Goal: Information Seeking & Learning: Learn about a topic

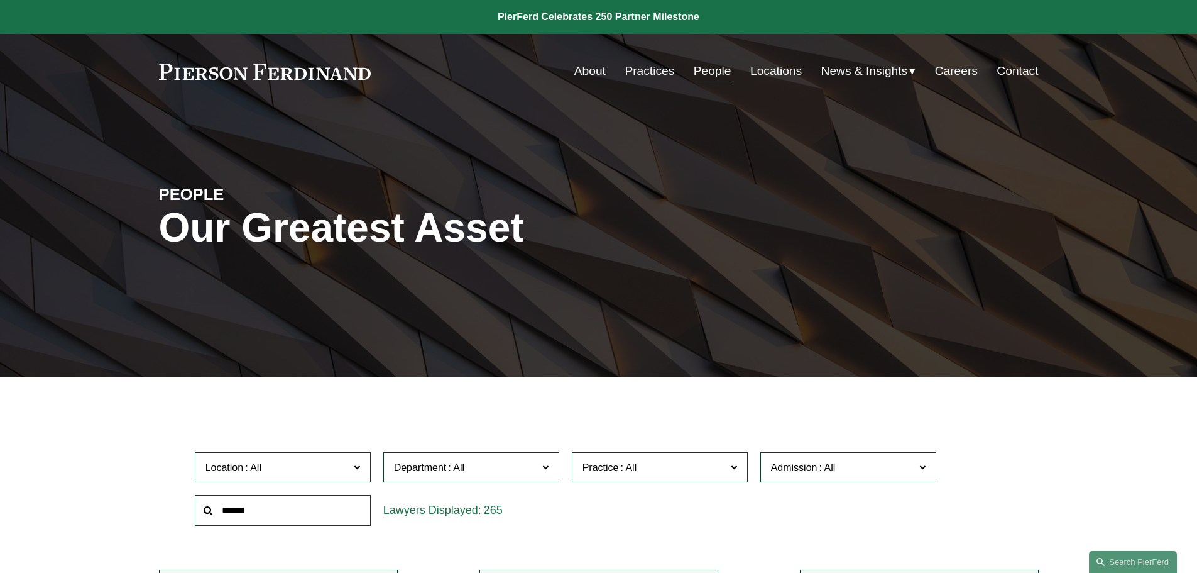
click at [546, 431] on span at bounding box center [545, 466] width 6 height 16
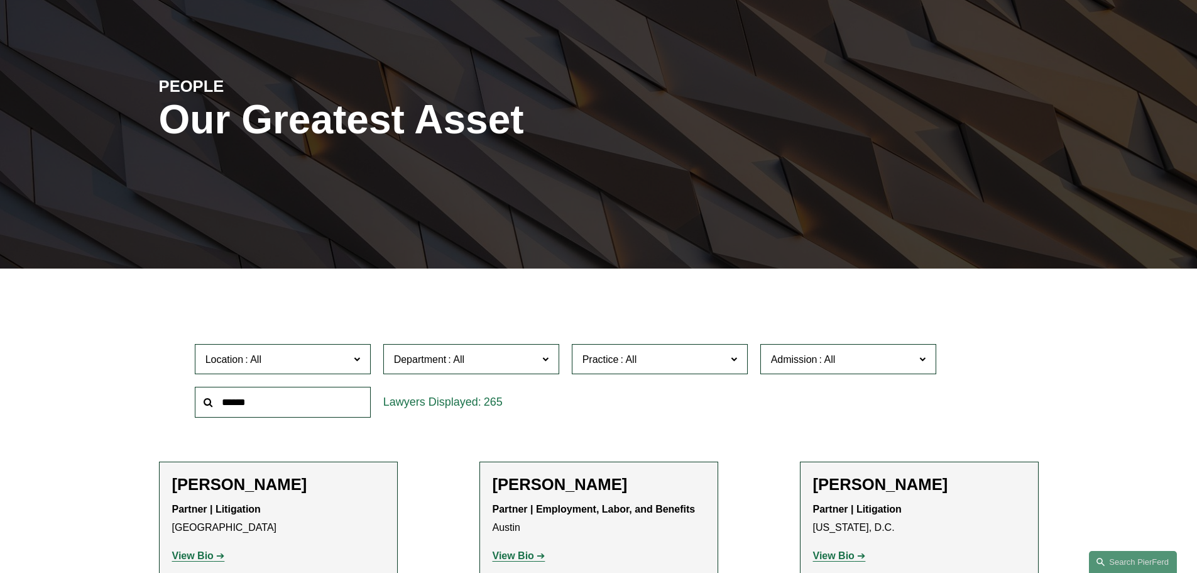
scroll to position [126, 0]
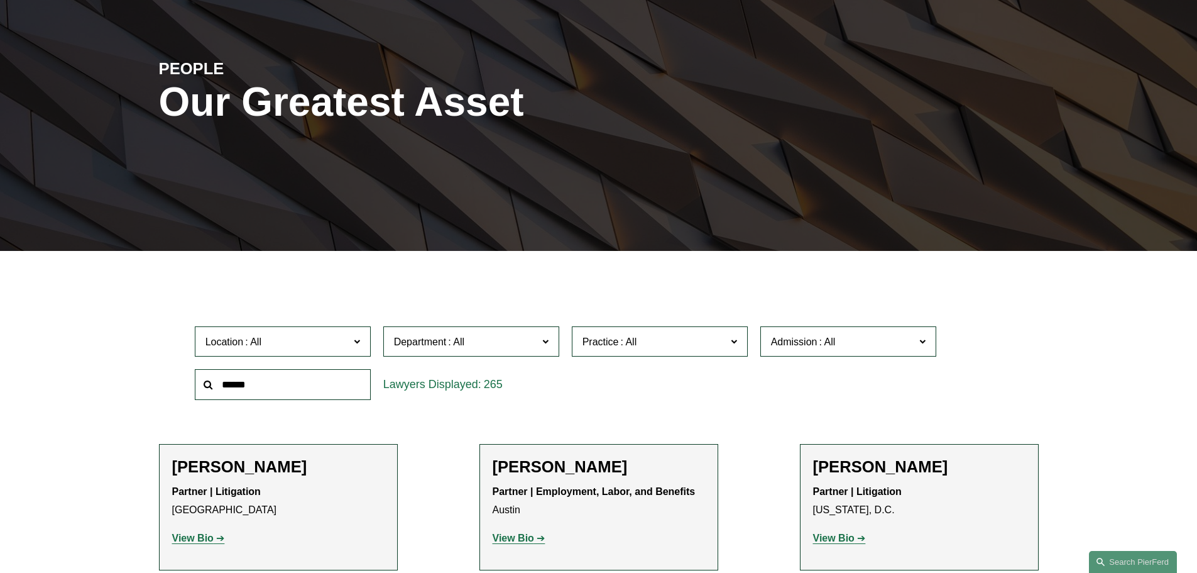
click at [0, 0] on link "Litigation" at bounding box center [0, 0] width 0 height 0
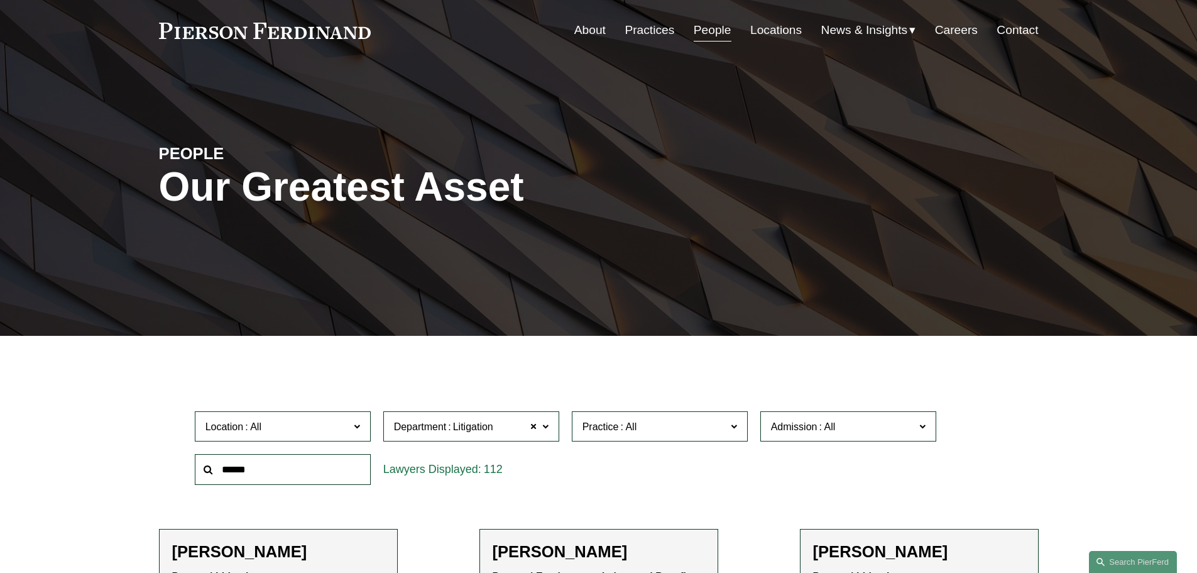
scroll to position [63, 0]
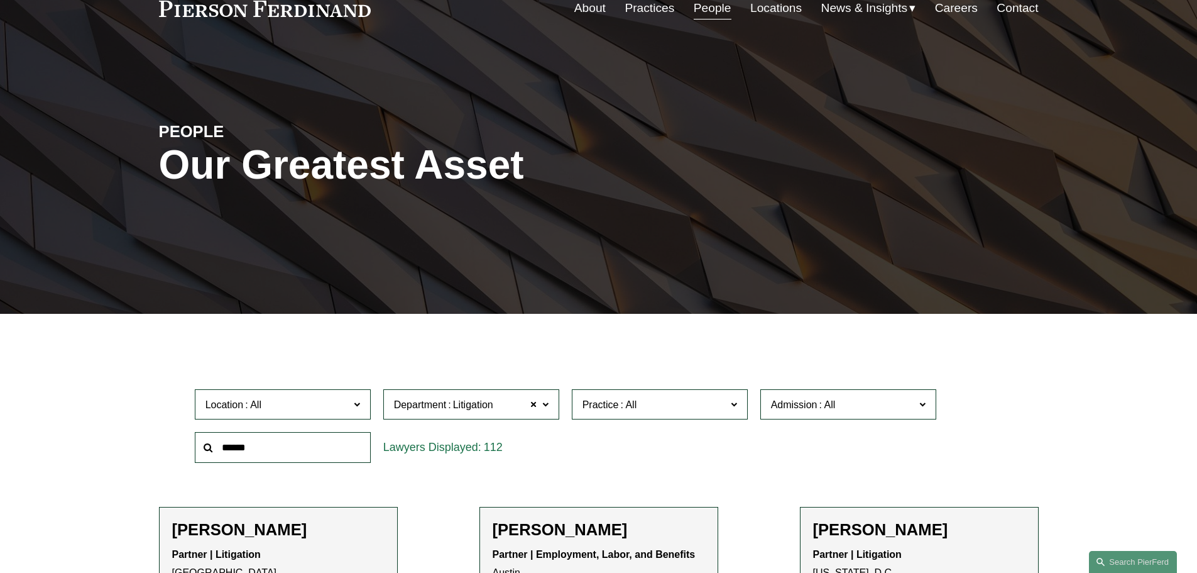
click at [737, 407] on span at bounding box center [733, 403] width 6 height 16
click at [0, 0] on link "Class Action Defense" at bounding box center [0, 0] width 0 height 0
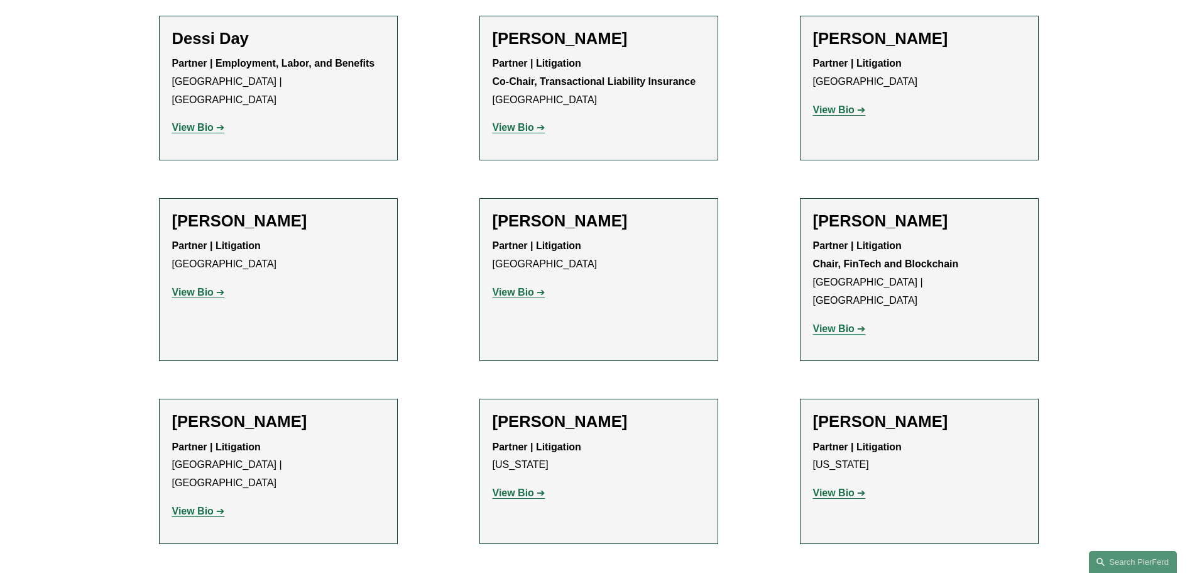
scroll to position [377, 0]
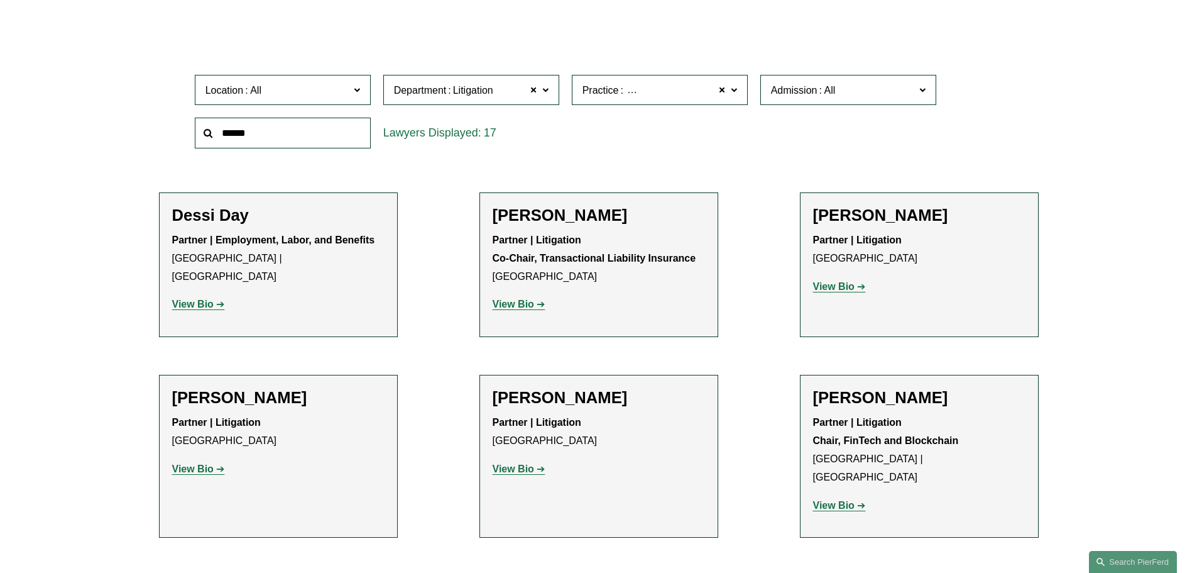
click at [733, 91] on span at bounding box center [733, 89] width 6 height 16
click at [0, 0] on link "Commercial Litigation" at bounding box center [0, 0] width 0 height 0
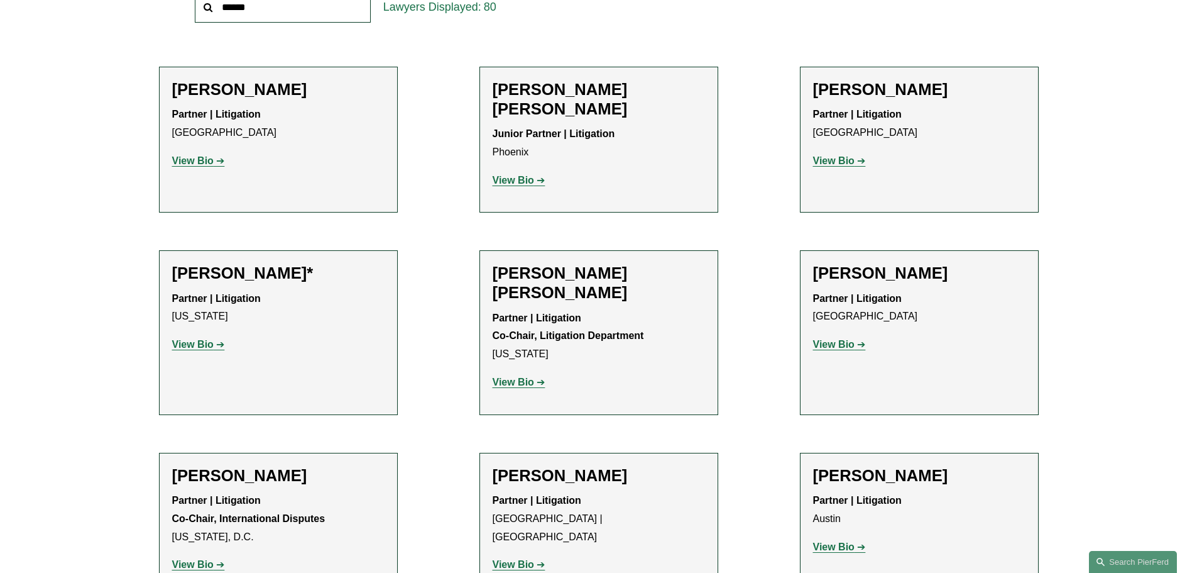
scroll to position [189, 0]
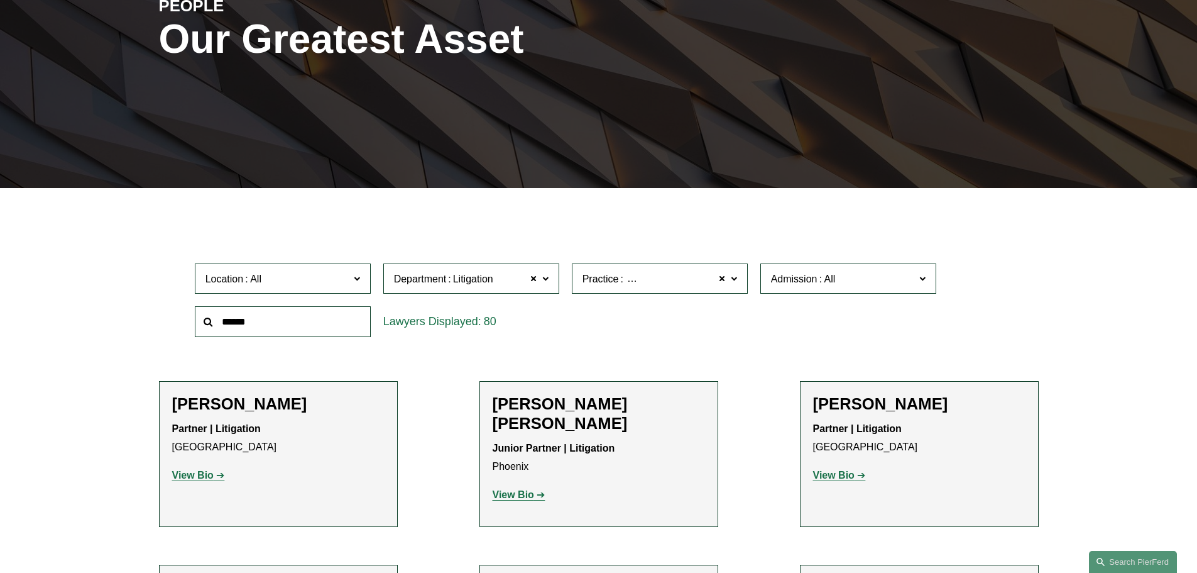
click at [351, 287] on label "Location" at bounding box center [283, 278] width 176 height 31
click at [0, 0] on link "Los Angeles" at bounding box center [0, 0] width 0 height 0
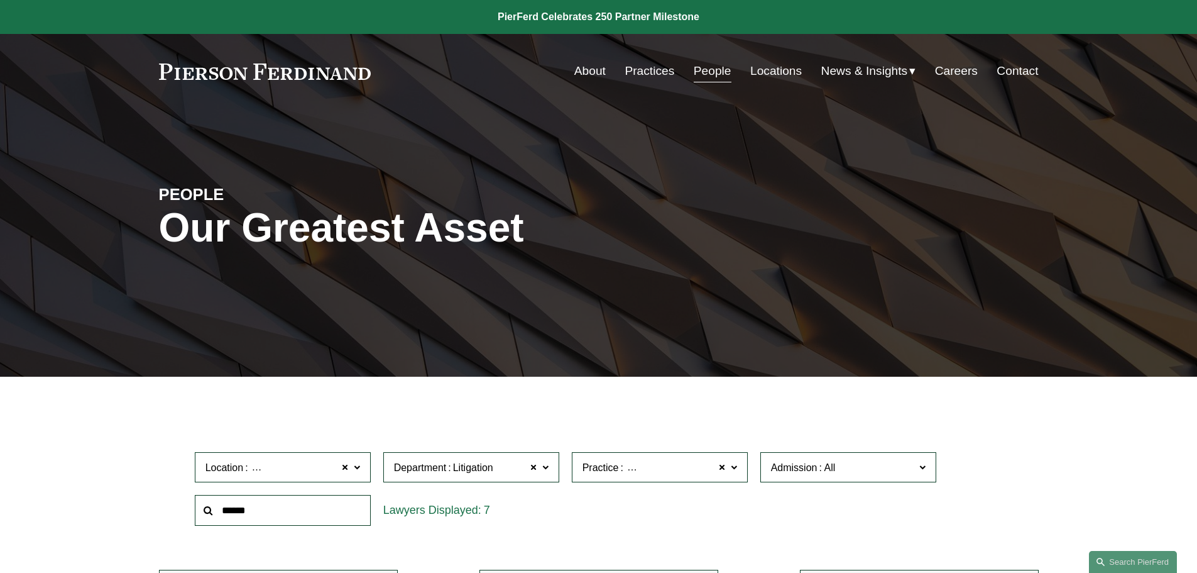
click at [651, 74] on link "Practices" at bounding box center [650, 71] width 50 height 24
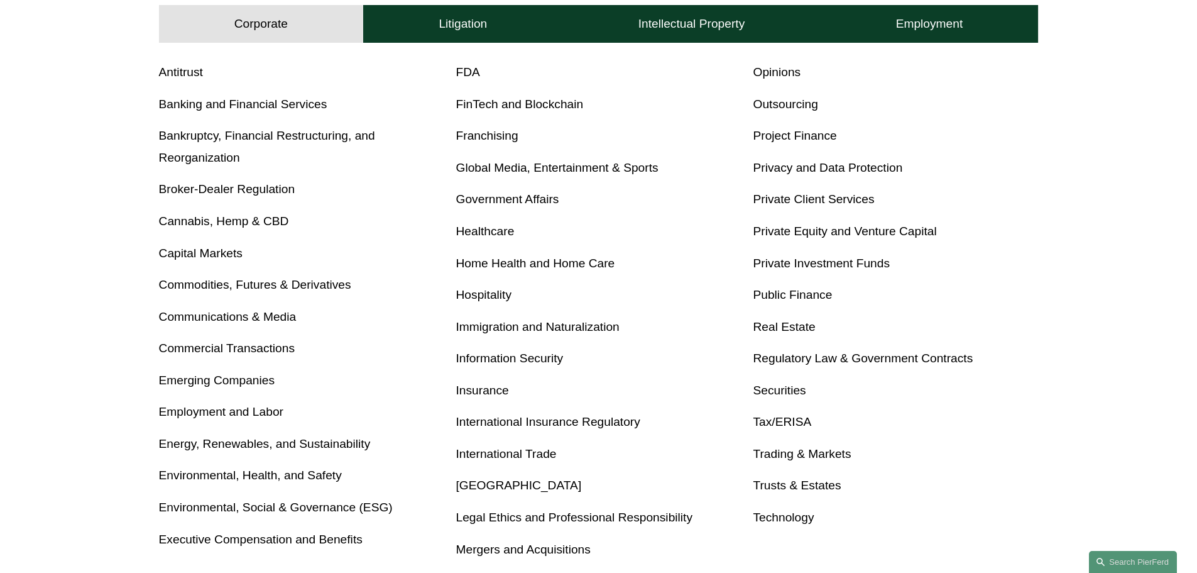
scroll to position [503, 0]
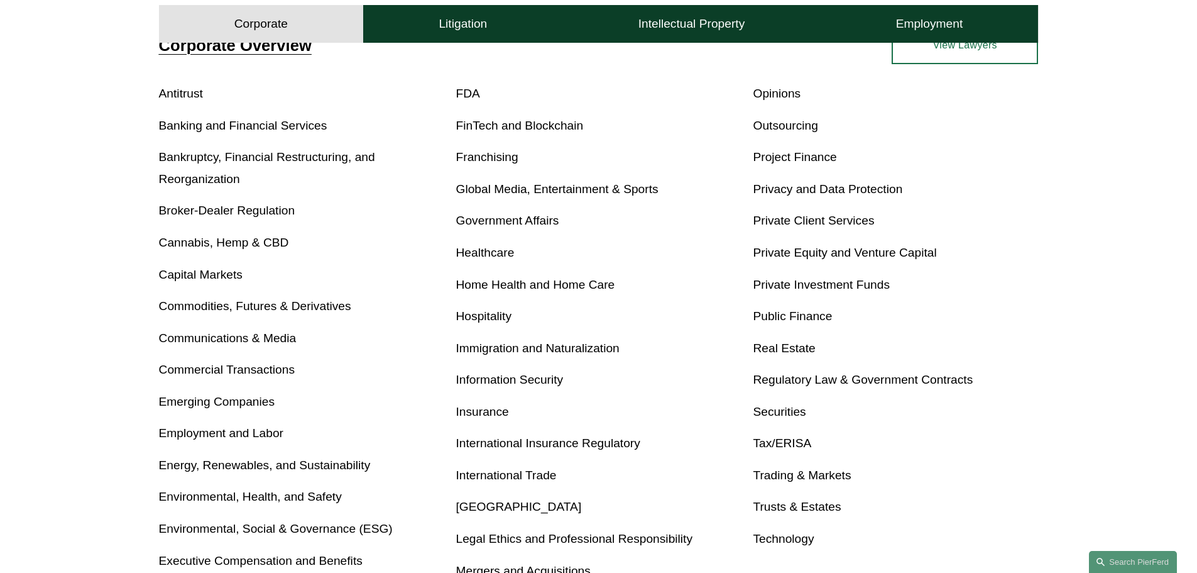
click at [473, 96] on link "FDA" at bounding box center [468, 93] width 24 height 13
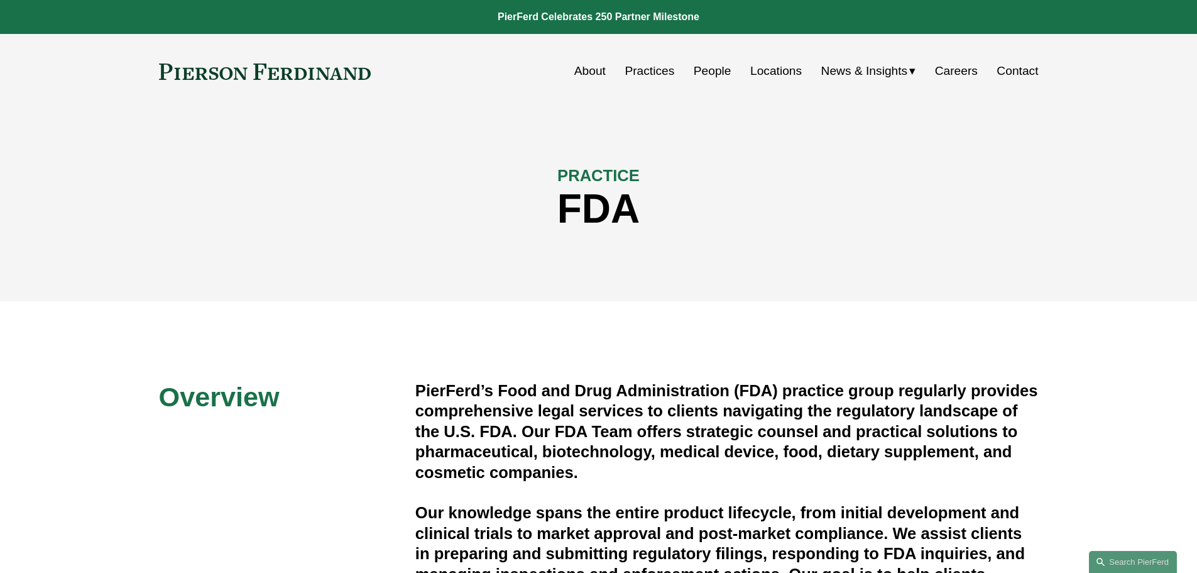
click at [652, 73] on link "Practices" at bounding box center [650, 71] width 50 height 24
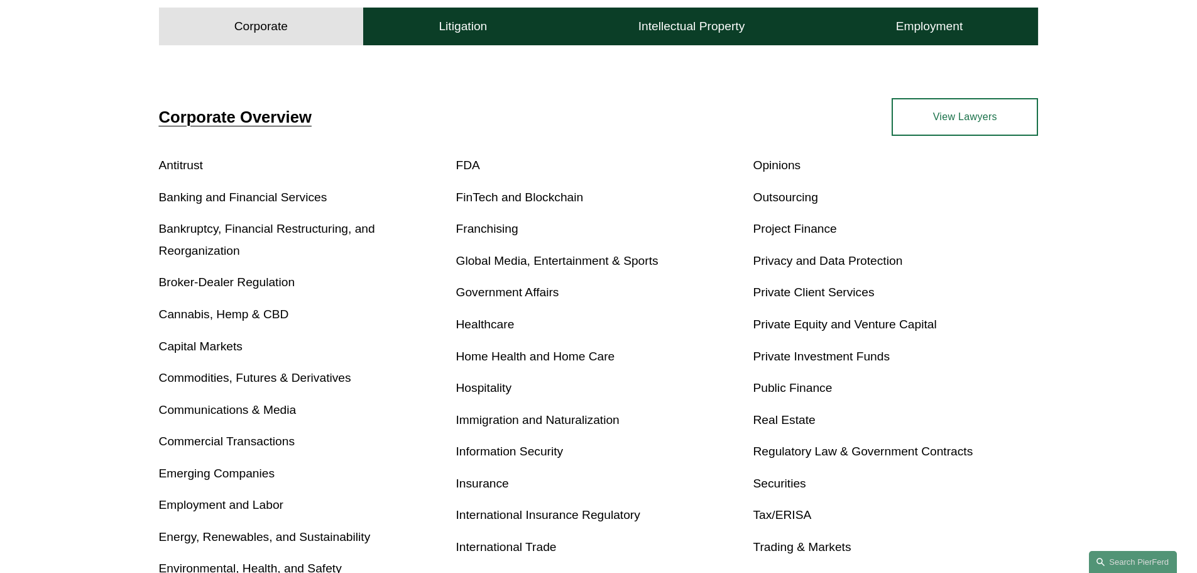
scroll to position [440, 0]
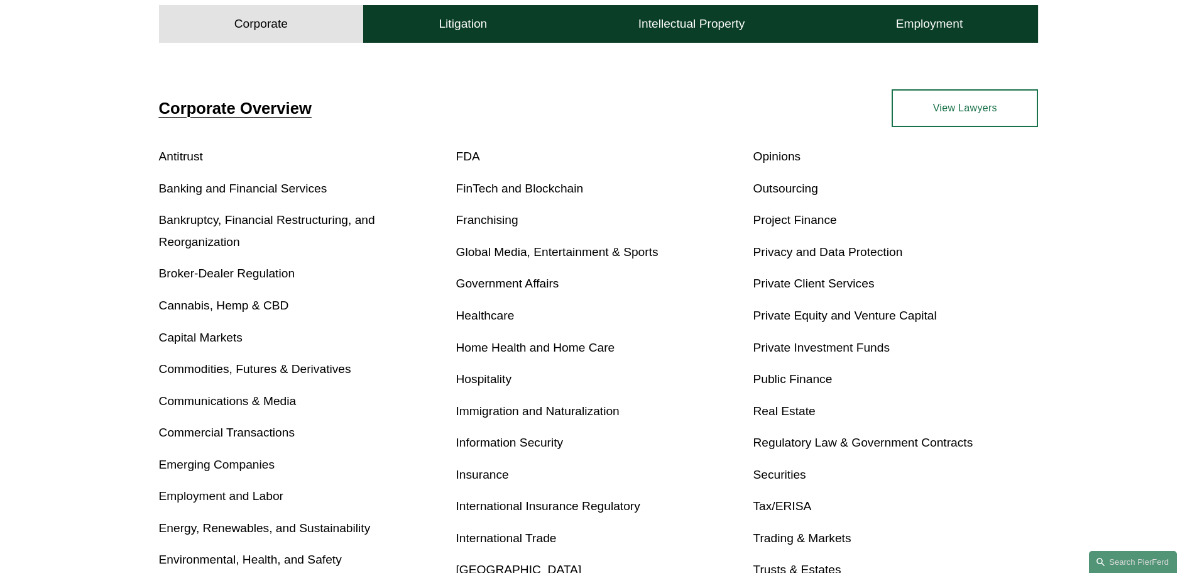
click at [855, 442] on link "Regulatory Law & Government Contracts" at bounding box center [863, 442] width 220 height 13
